Goal: Task Accomplishment & Management: Complete application form

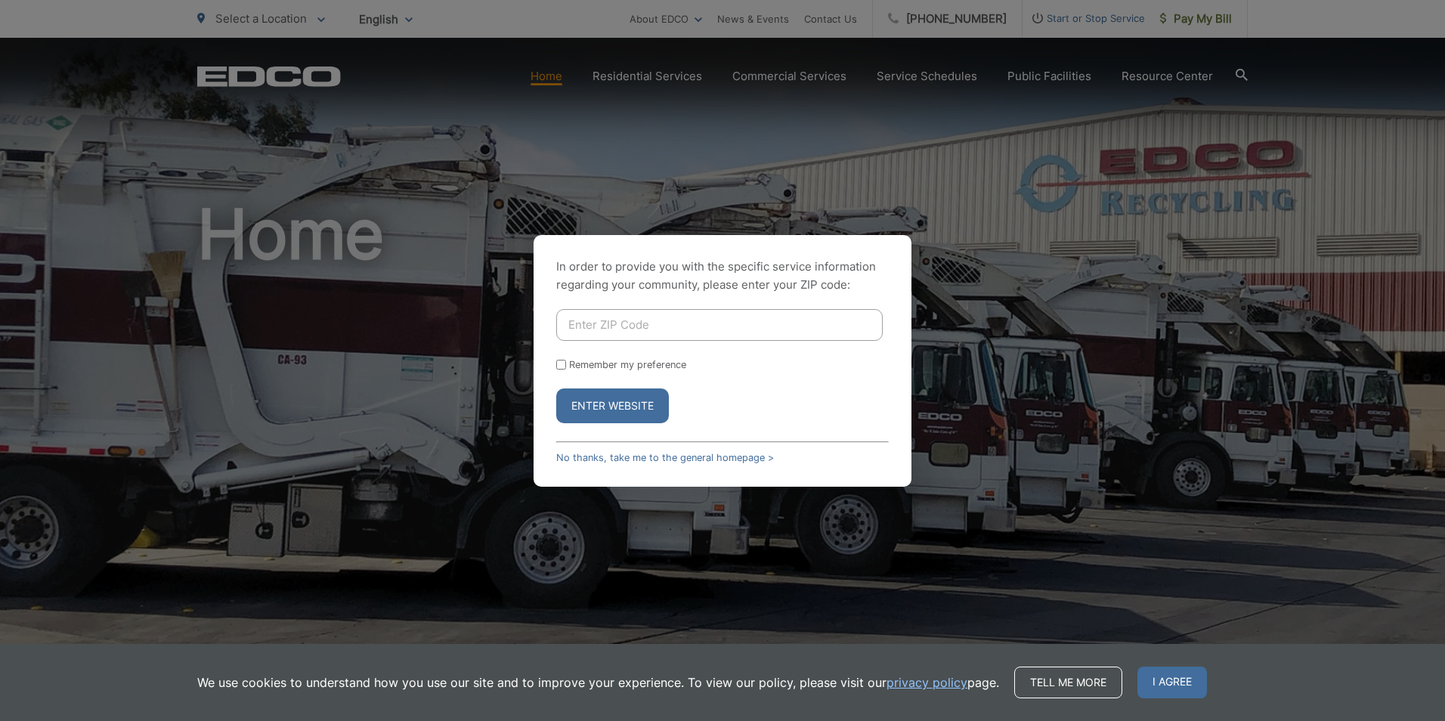
click at [643, 320] on input "Enter ZIP Code" at bounding box center [719, 325] width 327 height 32
click at [556, 388] on button "Enter Website" at bounding box center [612, 405] width 113 height 35
type input "92040"
click at [556, 388] on button "Enter Website" at bounding box center [612, 405] width 113 height 35
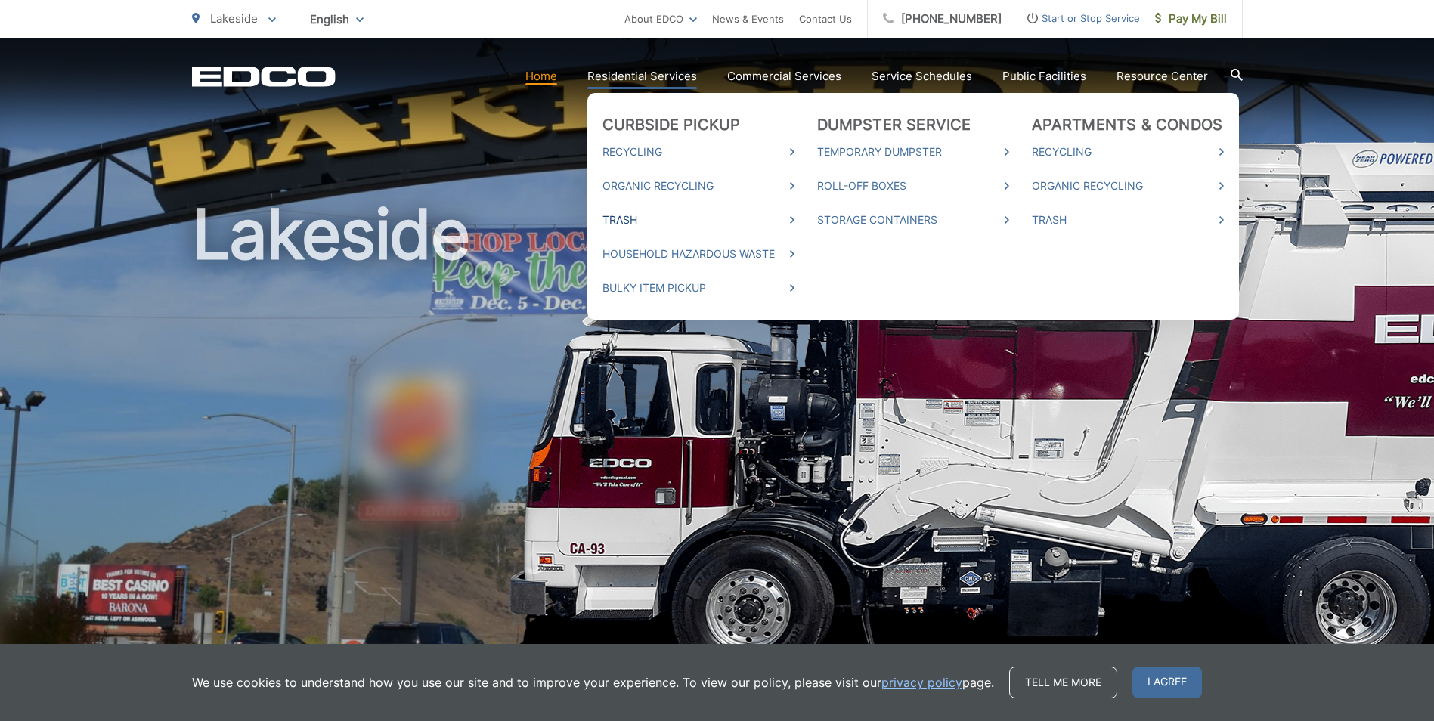
click at [622, 222] on link "Trash" at bounding box center [698, 220] width 192 height 18
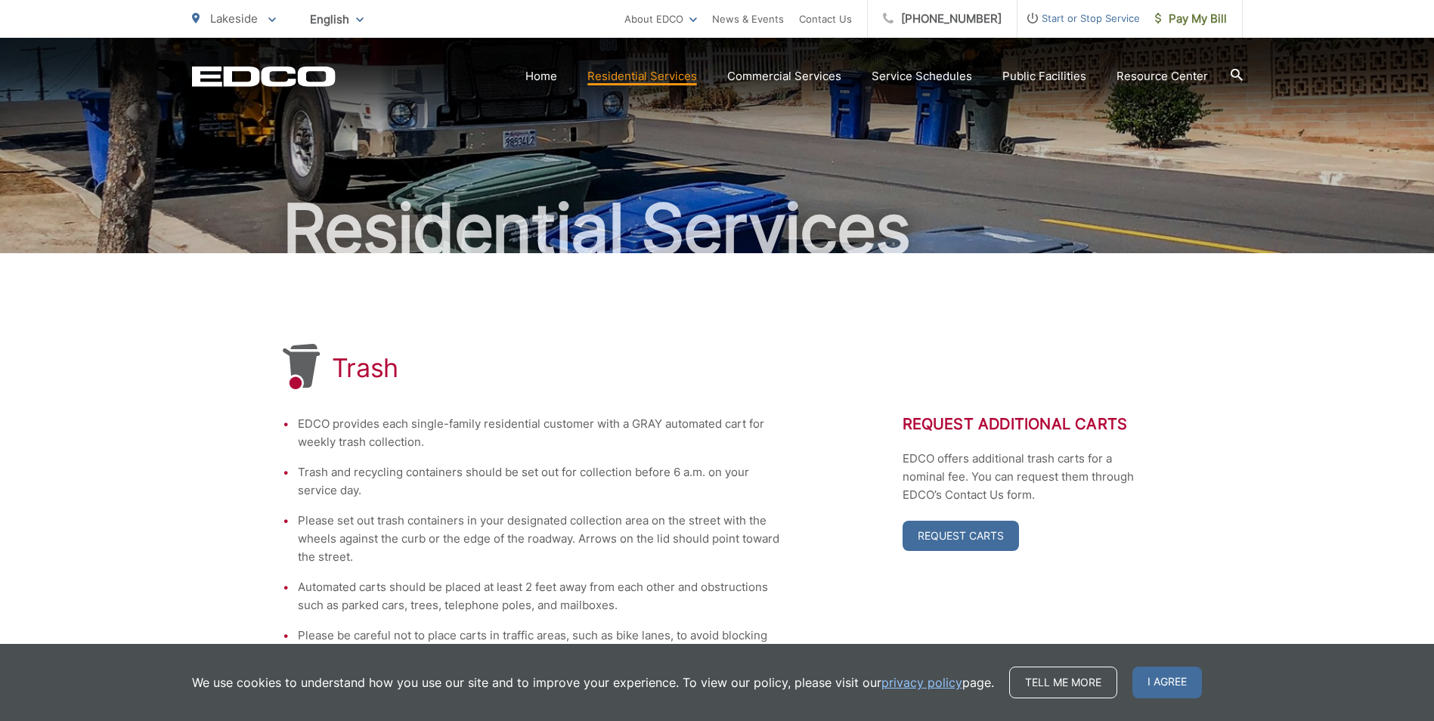
scroll to position [76, 0]
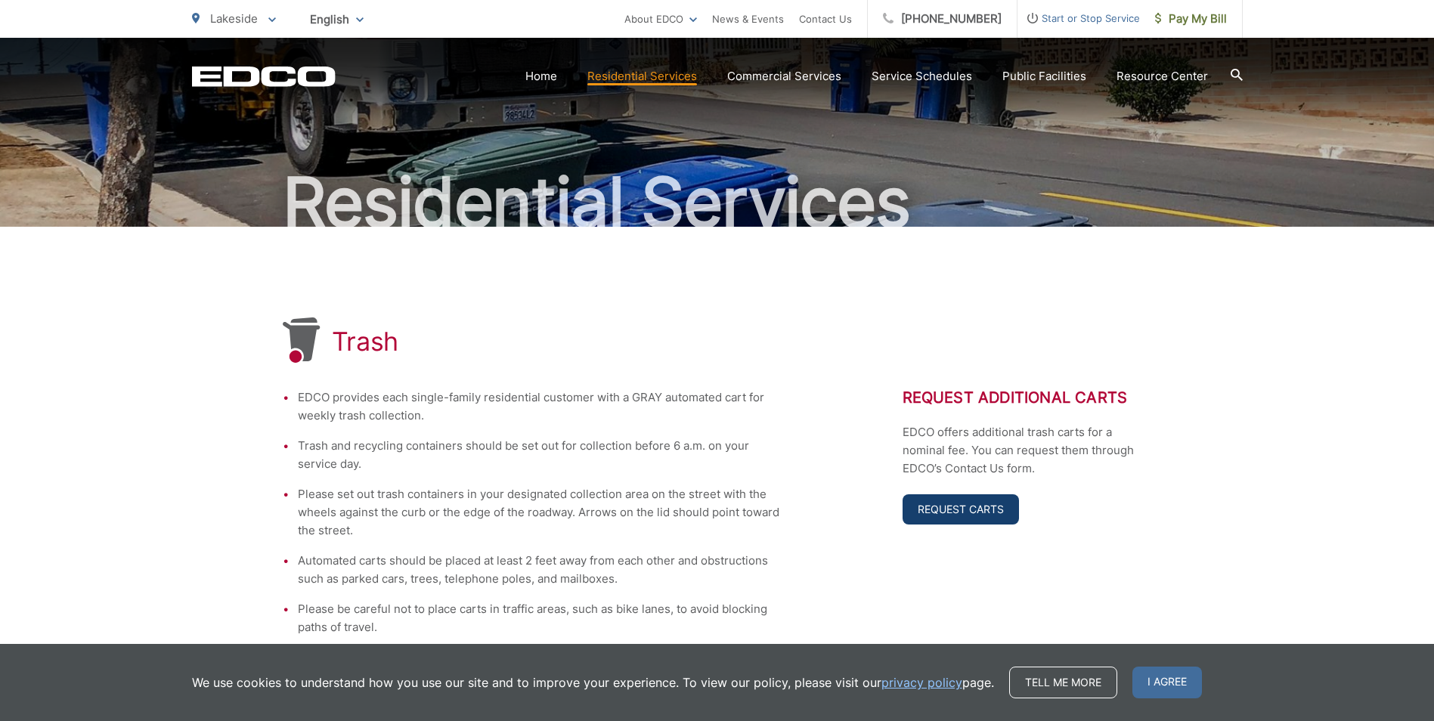
click at [946, 513] on link "Request Carts" at bounding box center [960, 509] width 116 height 30
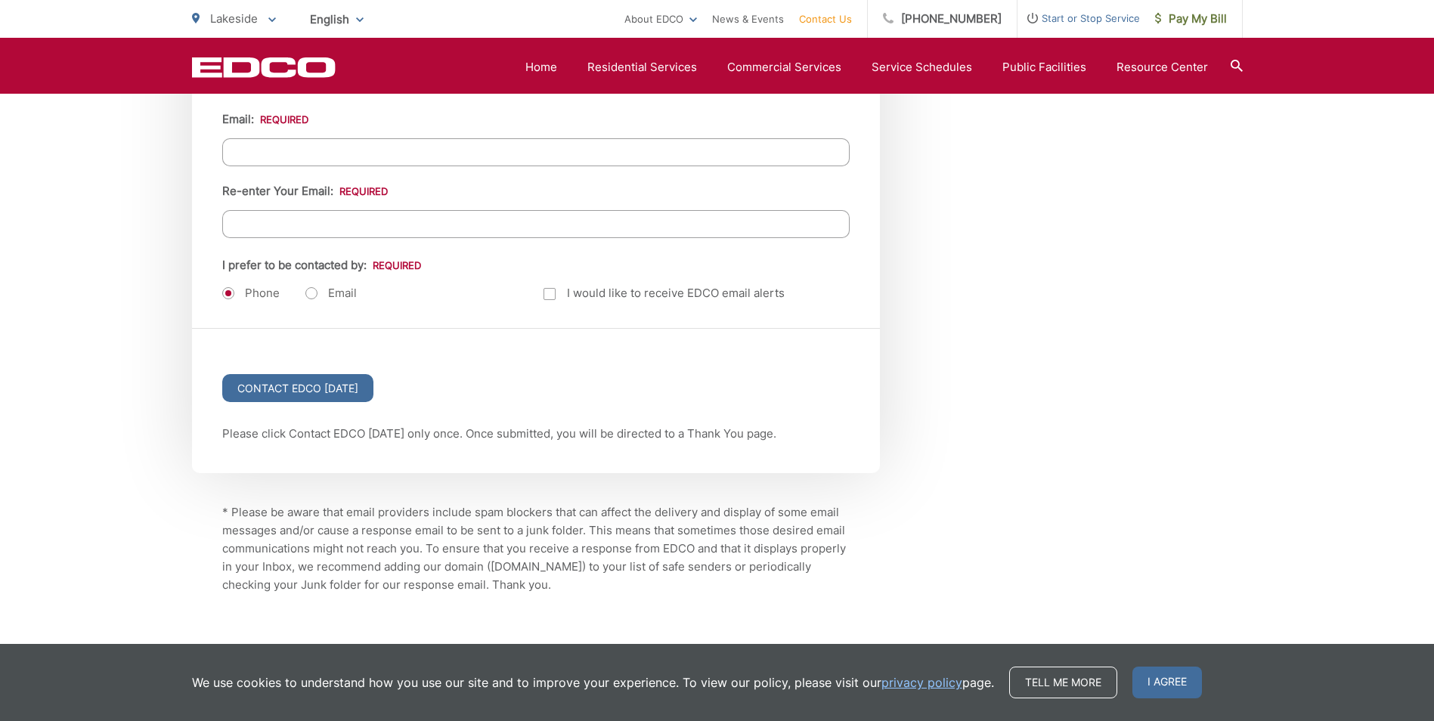
scroll to position [2004, 0]
